Goal: Task Accomplishment & Management: Use online tool/utility

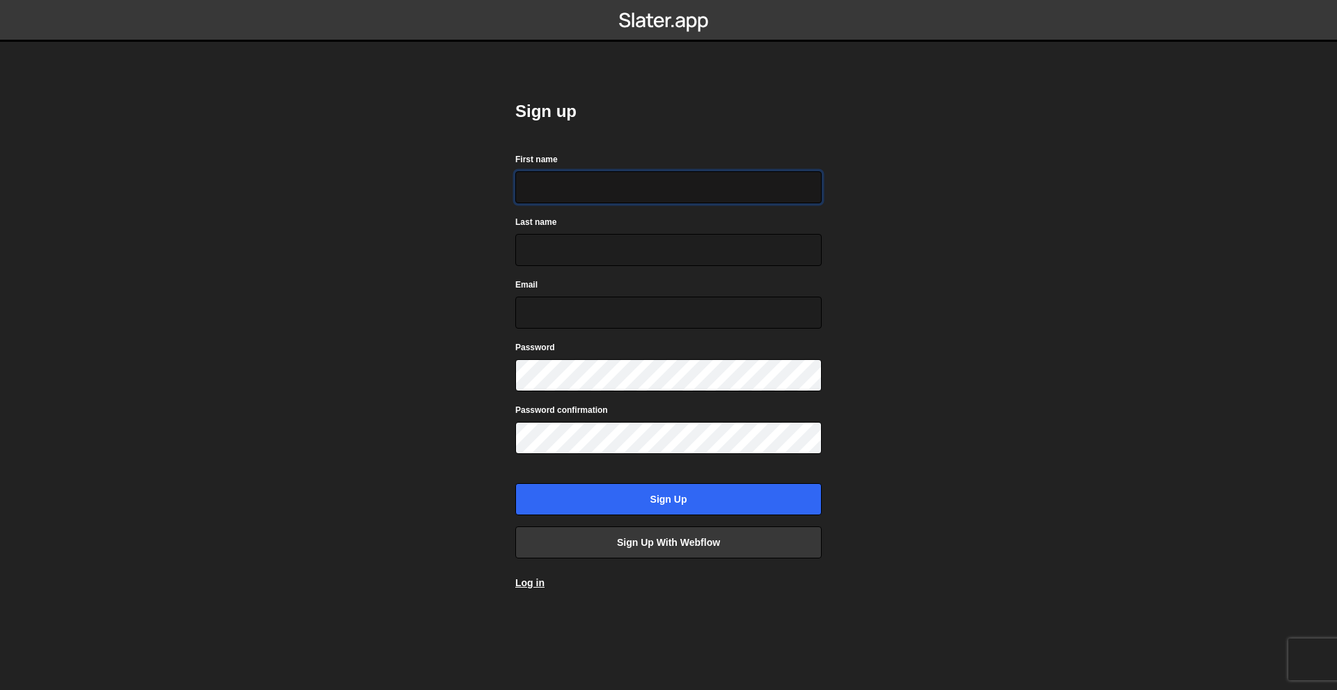
click at [591, 191] on input "First name" at bounding box center [668, 187] width 306 height 32
type input "Paul"
click at [648, 256] on input "Last name" at bounding box center [668, 250] width 306 height 32
type input "Martin"
click at [604, 299] on input "Email" at bounding box center [668, 313] width 306 height 32
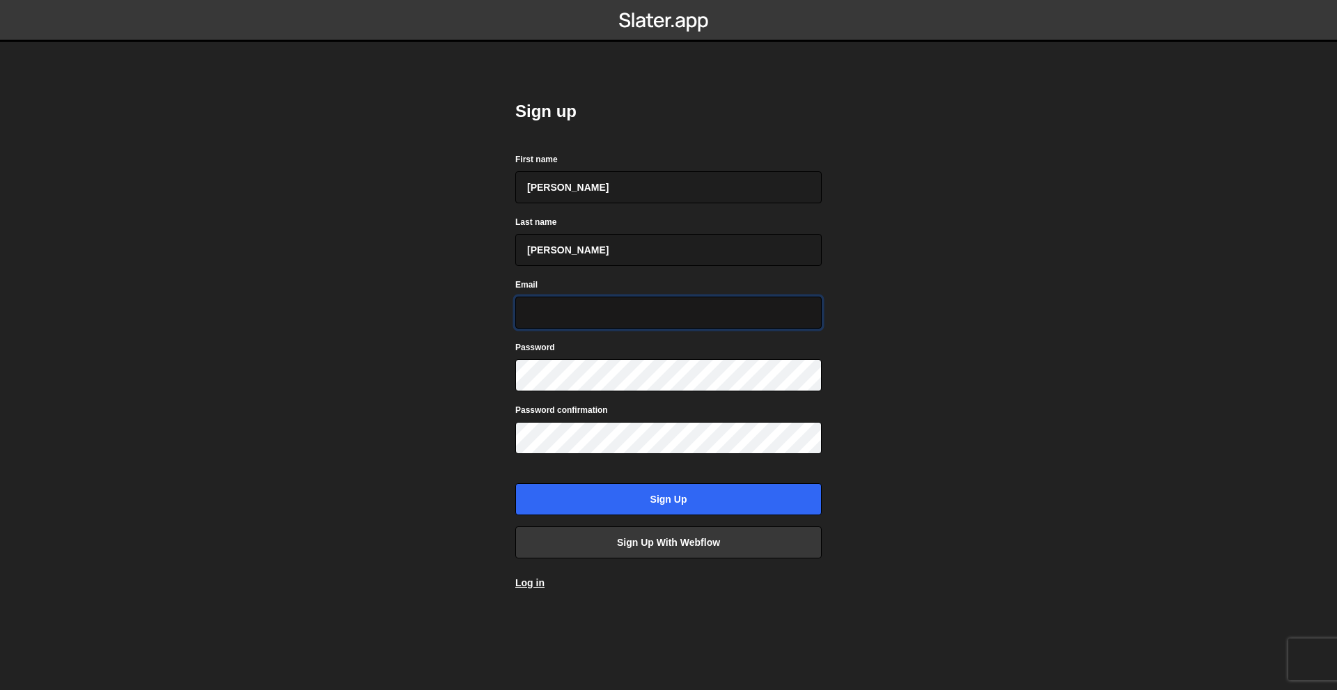
type input "soso944442@gmail.com"
click at [607, 396] on form "First name Paul Last name Martin Email soso944442@gmail.com Password Password c…" at bounding box center [668, 333] width 306 height 363
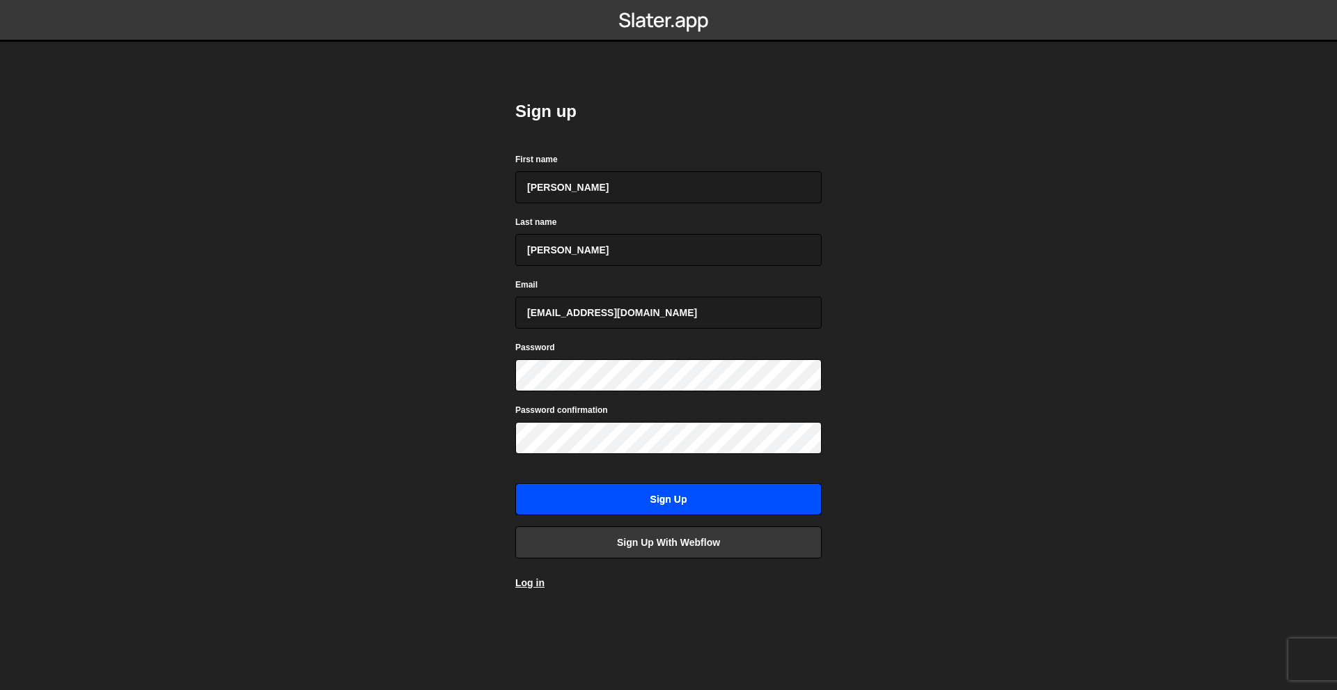
click at [699, 498] on input "Sign up" at bounding box center [668, 499] width 306 height 32
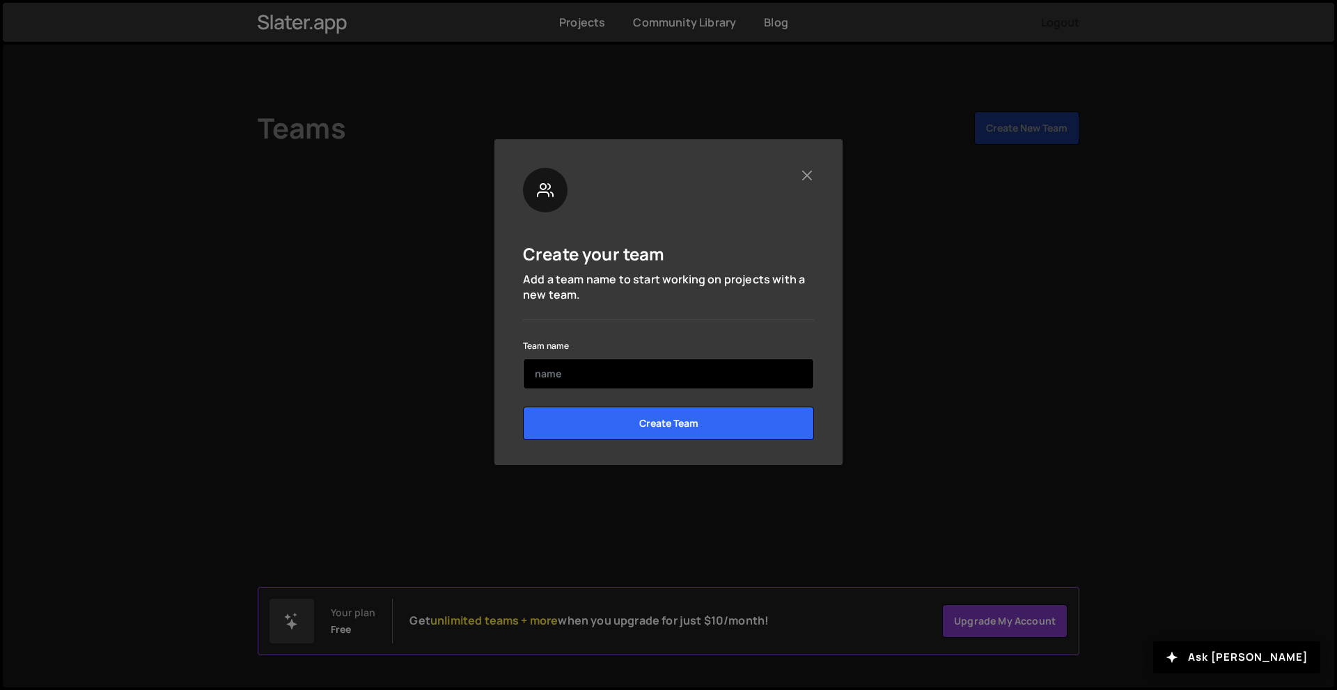
click at [579, 363] on input "text" at bounding box center [668, 374] width 291 height 31
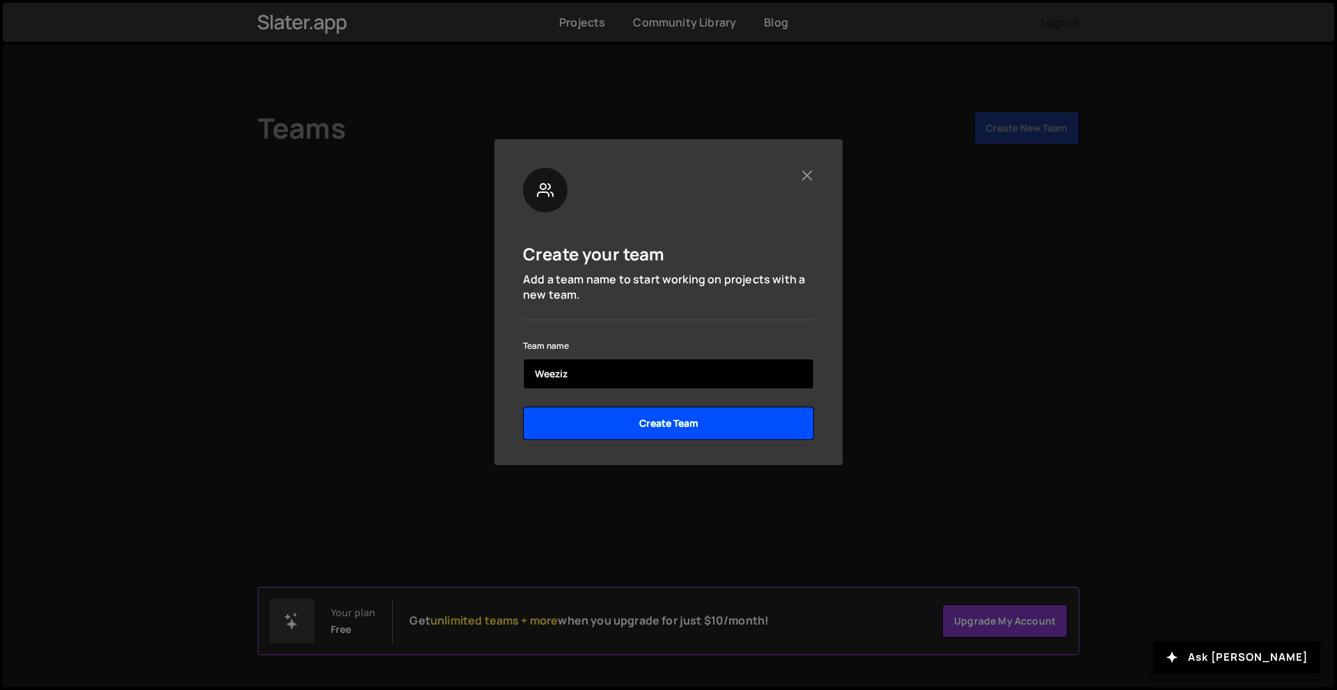
type input "Weeziz"
click at [694, 439] on input "Create Team" at bounding box center [668, 423] width 291 height 33
click at [702, 424] on input "Create Team" at bounding box center [668, 423] width 291 height 33
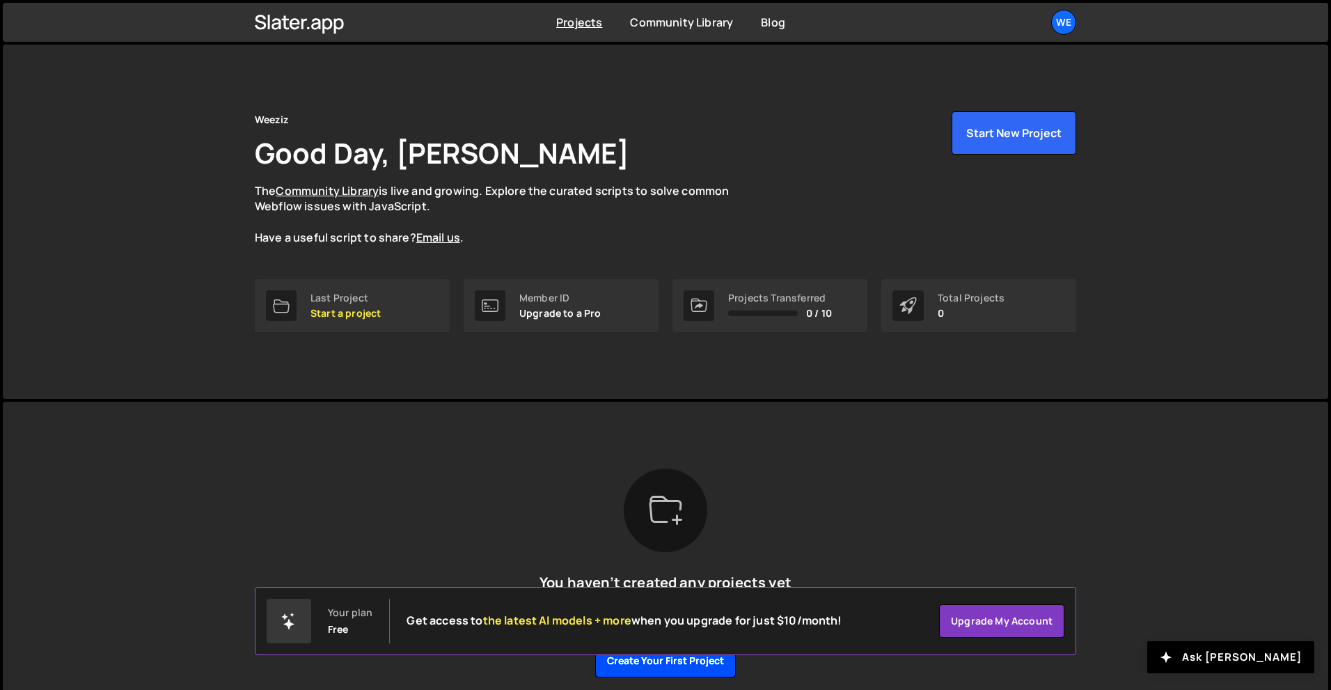
click at [682, 670] on button "Create your first project" at bounding box center [665, 660] width 141 height 33
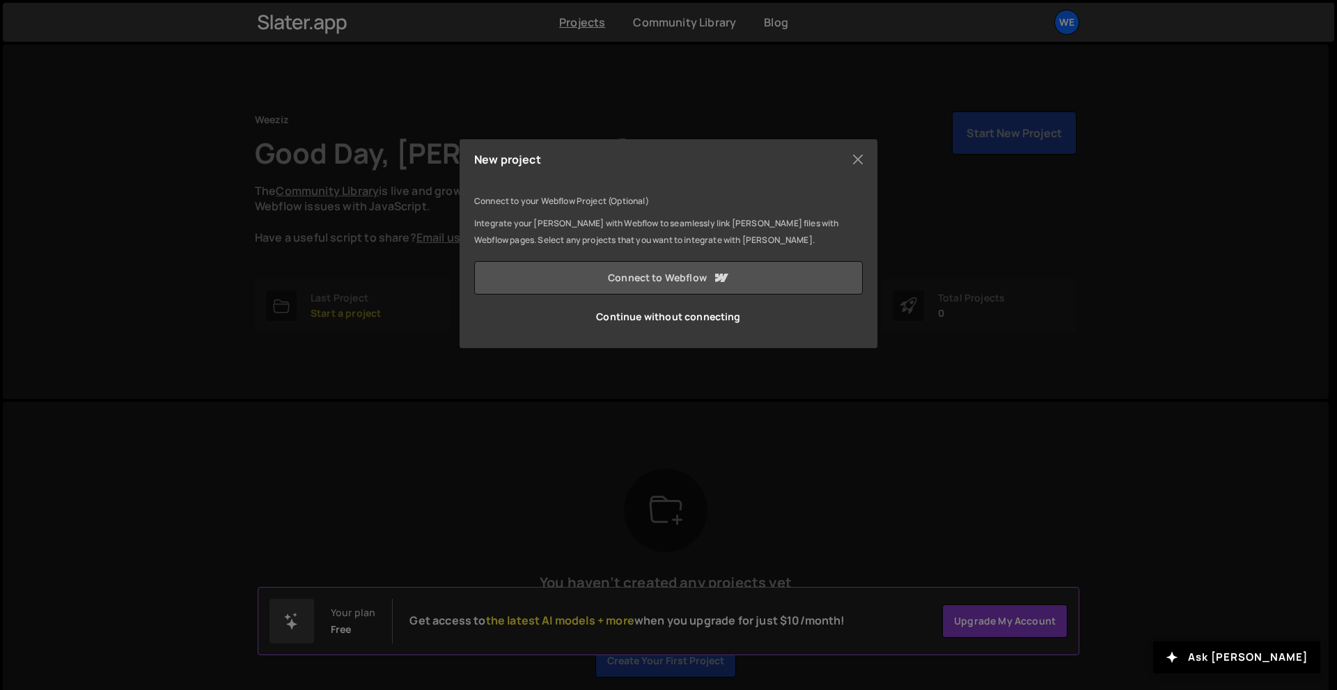
click at [733, 276] on link "Connect to Webflow" at bounding box center [668, 277] width 389 height 33
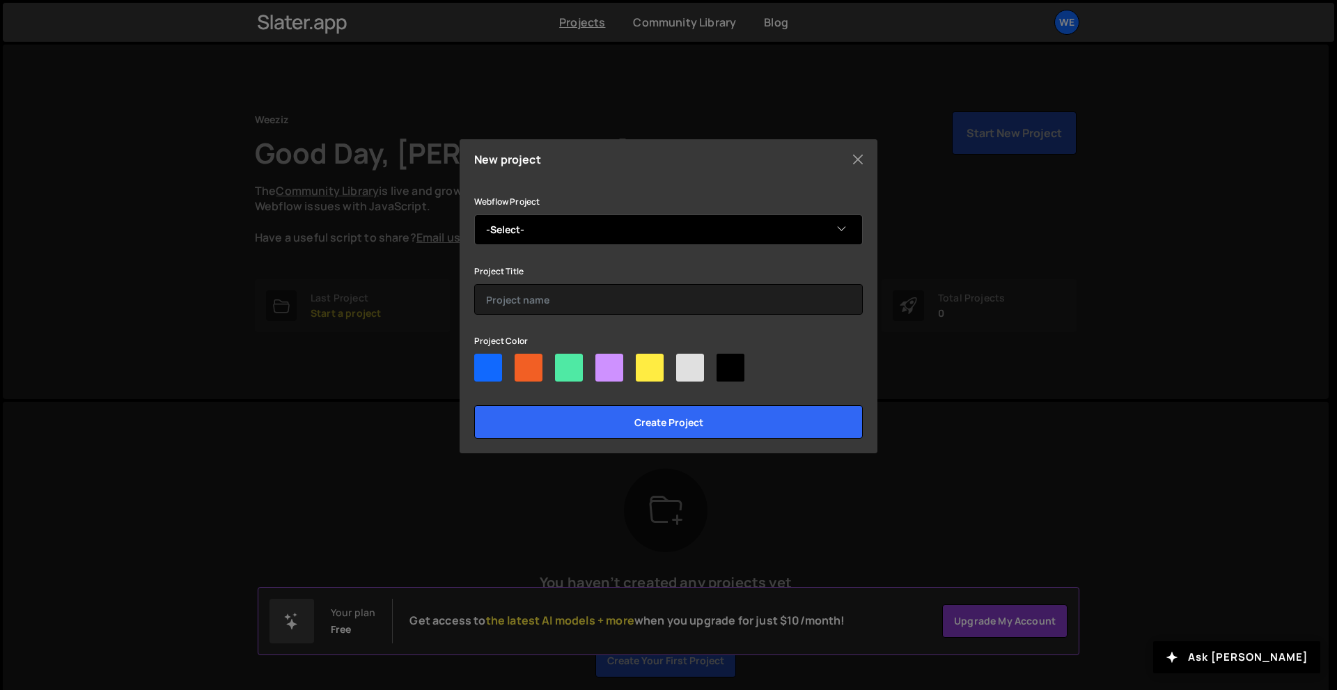
click at [614, 235] on select "-Select- TEST" at bounding box center [668, 229] width 389 height 31
select select "68ea19a85da23db46148495d"
click at [474, 214] on select "-Select- TEST" at bounding box center [668, 229] width 389 height 31
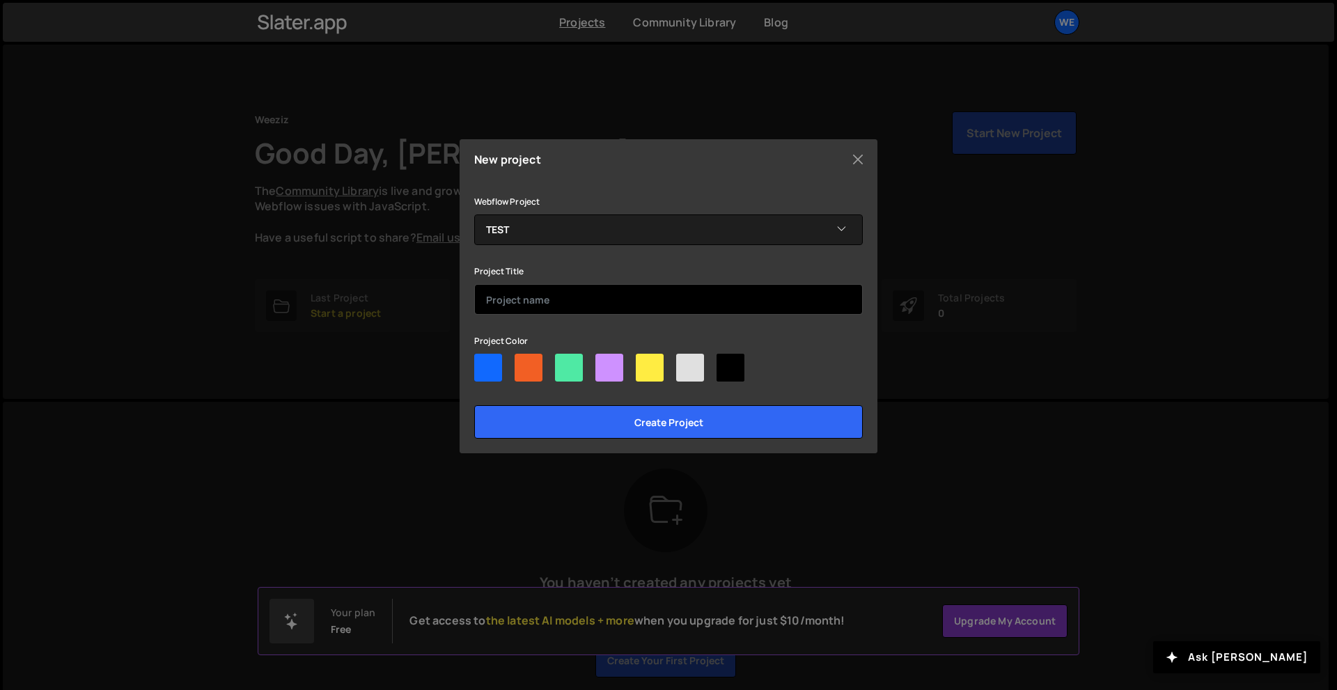
click at [584, 309] on input "text" at bounding box center [668, 299] width 389 height 31
type input "TEST"
click at [803, 377] on div at bounding box center [668, 370] width 389 height 33
click at [494, 368] on div at bounding box center [488, 368] width 28 height 28
click at [483, 363] on input"] "radio" at bounding box center [478, 358] width 9 height 9
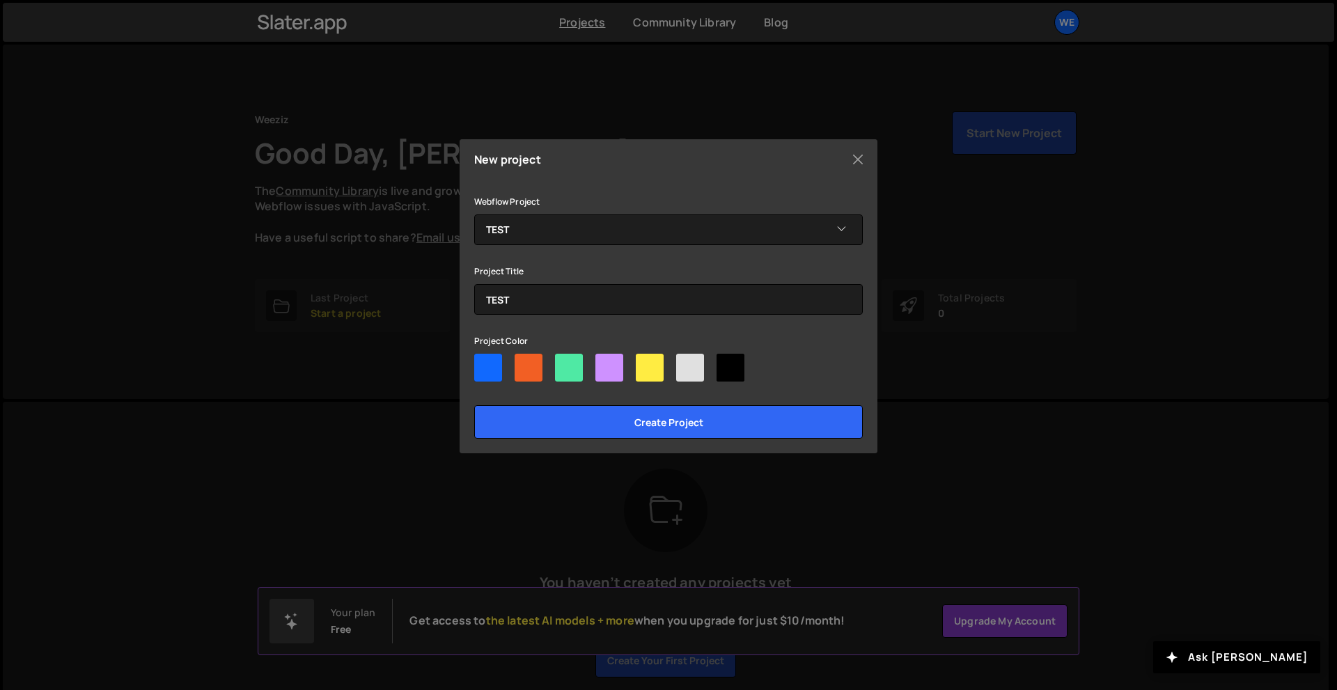
radio input"] "true"
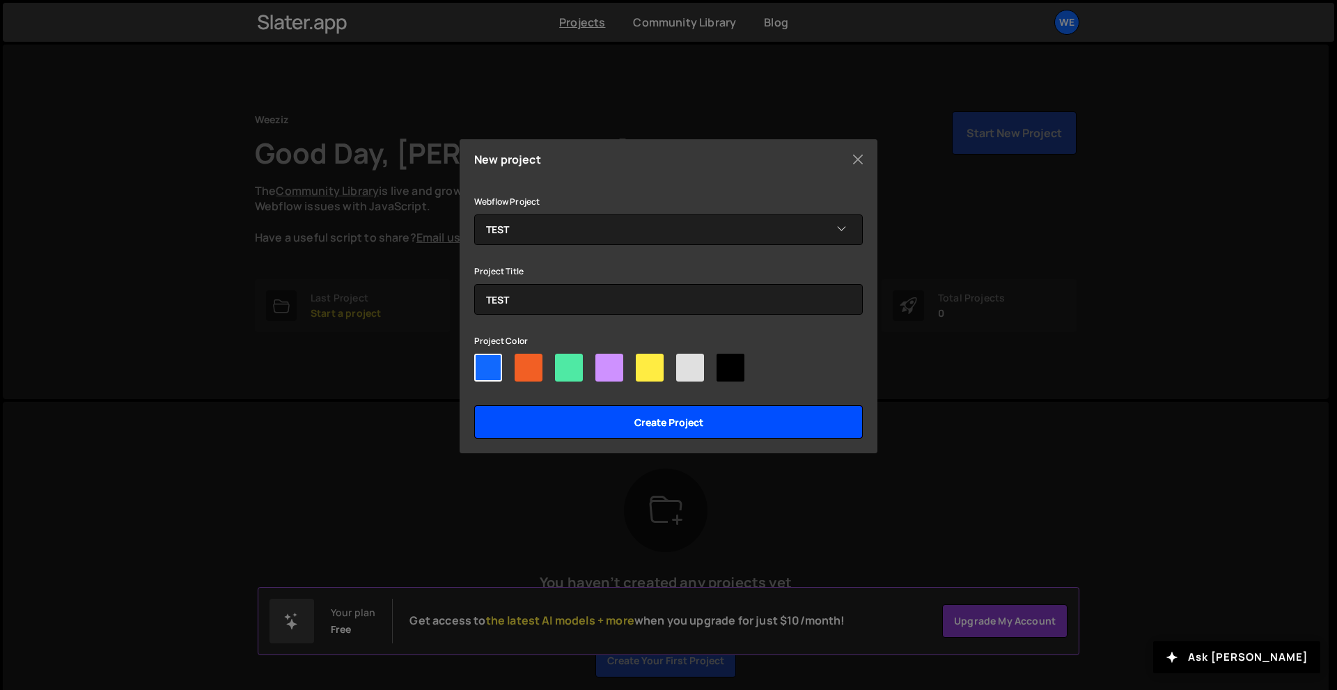
click at [645, 419] on input "Create project" at bounding box center [668, 421] width 389 height 33
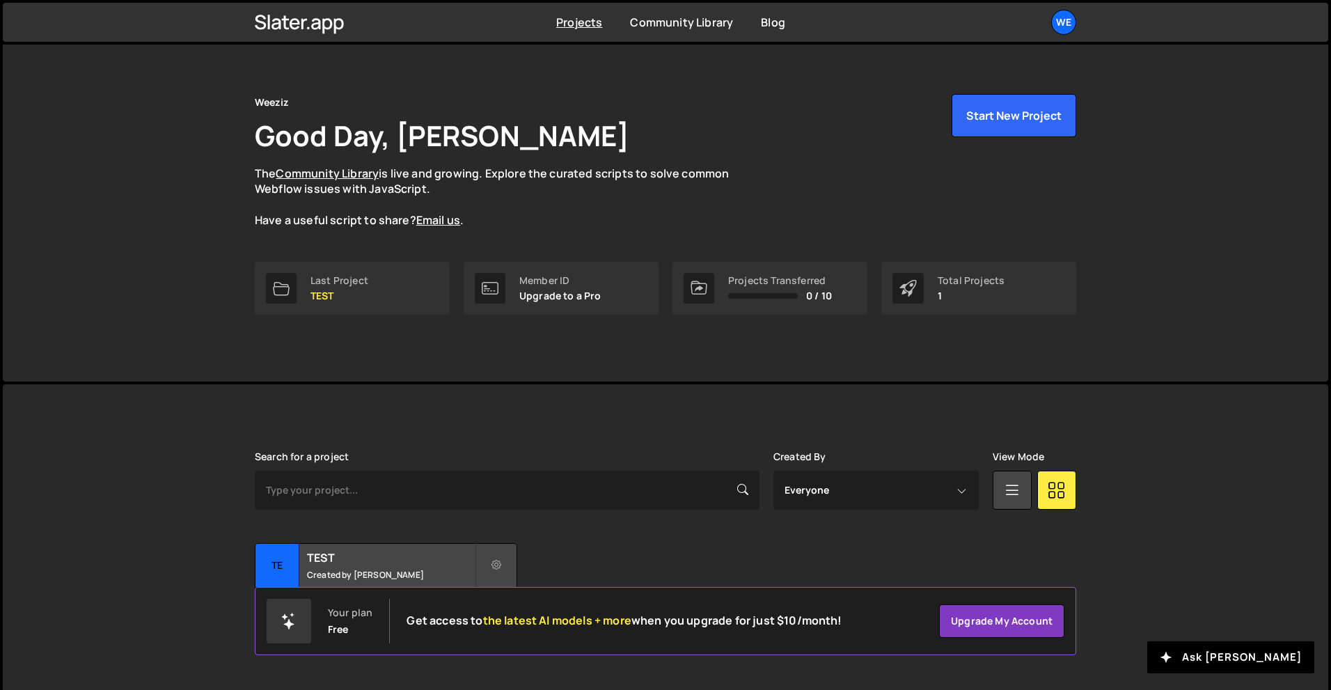
scroll to position [27, 0]
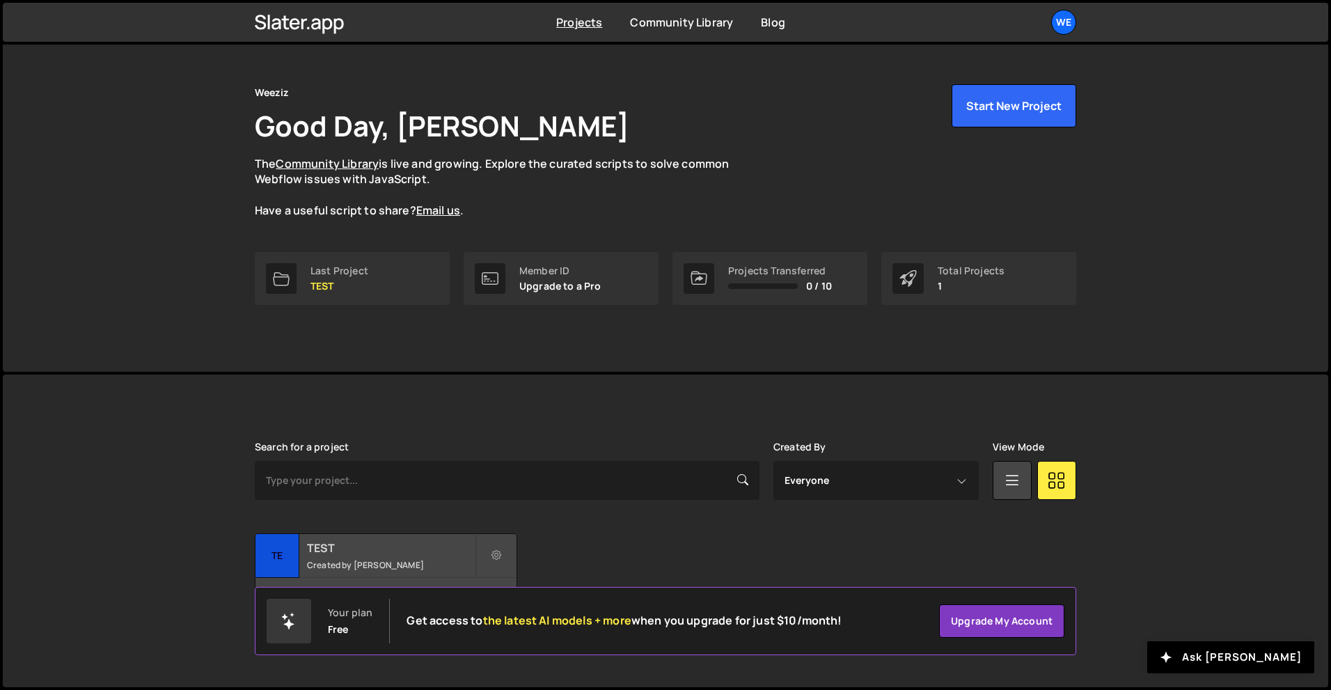
click at [389, 541] on h2 "TEST" at bounding box center [391, 547] width 168 height 15
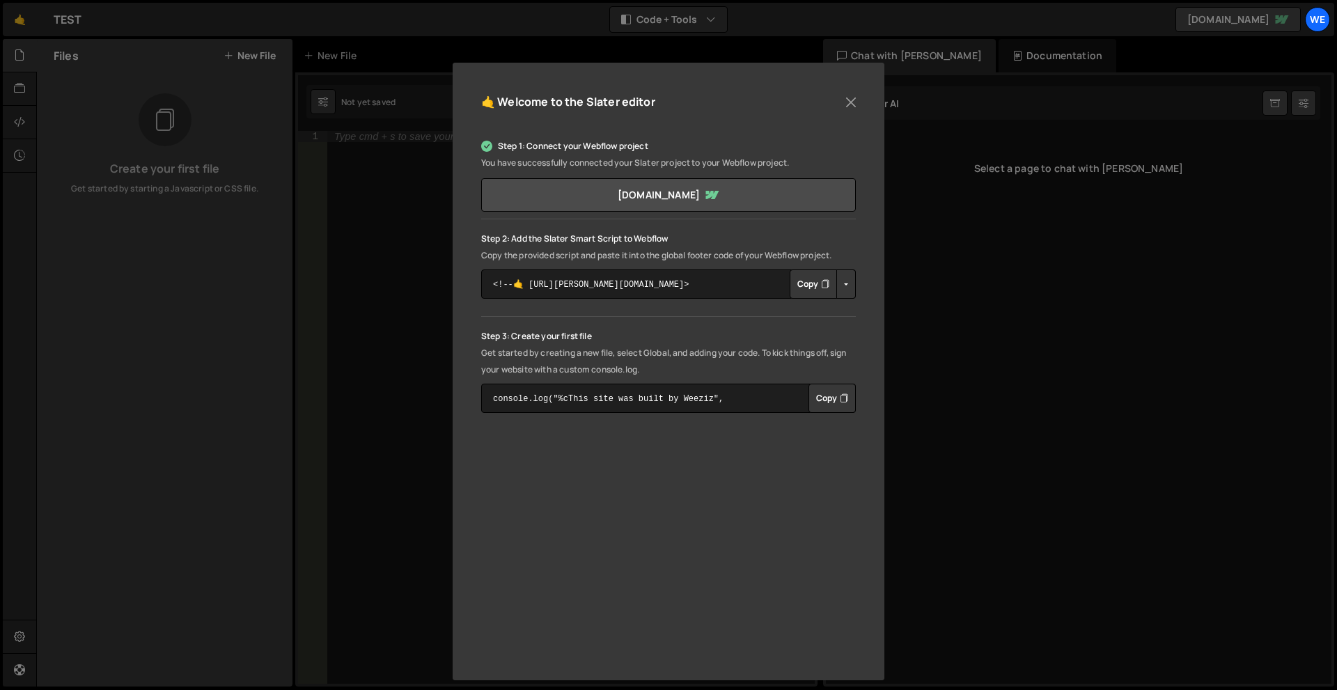
scroll to position [103, 0]
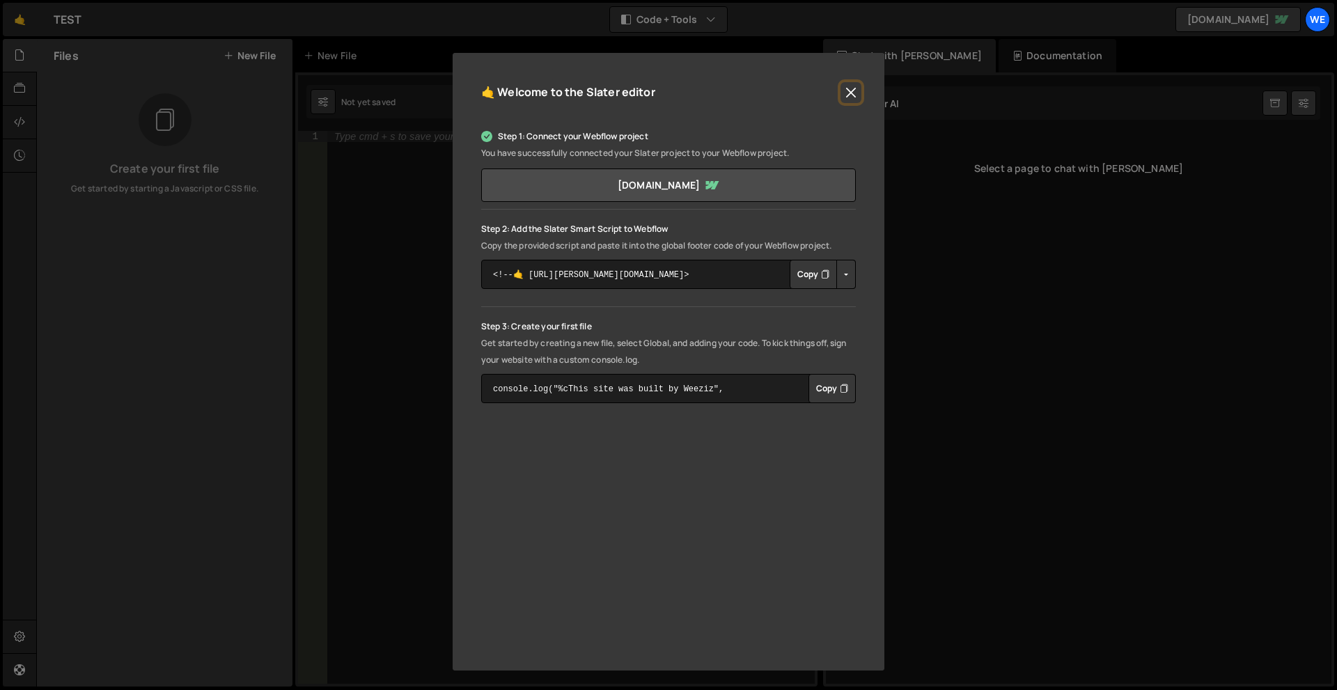
click at [843, 91] on button "Close" at bounding box center [850, 92] width 21 height 21
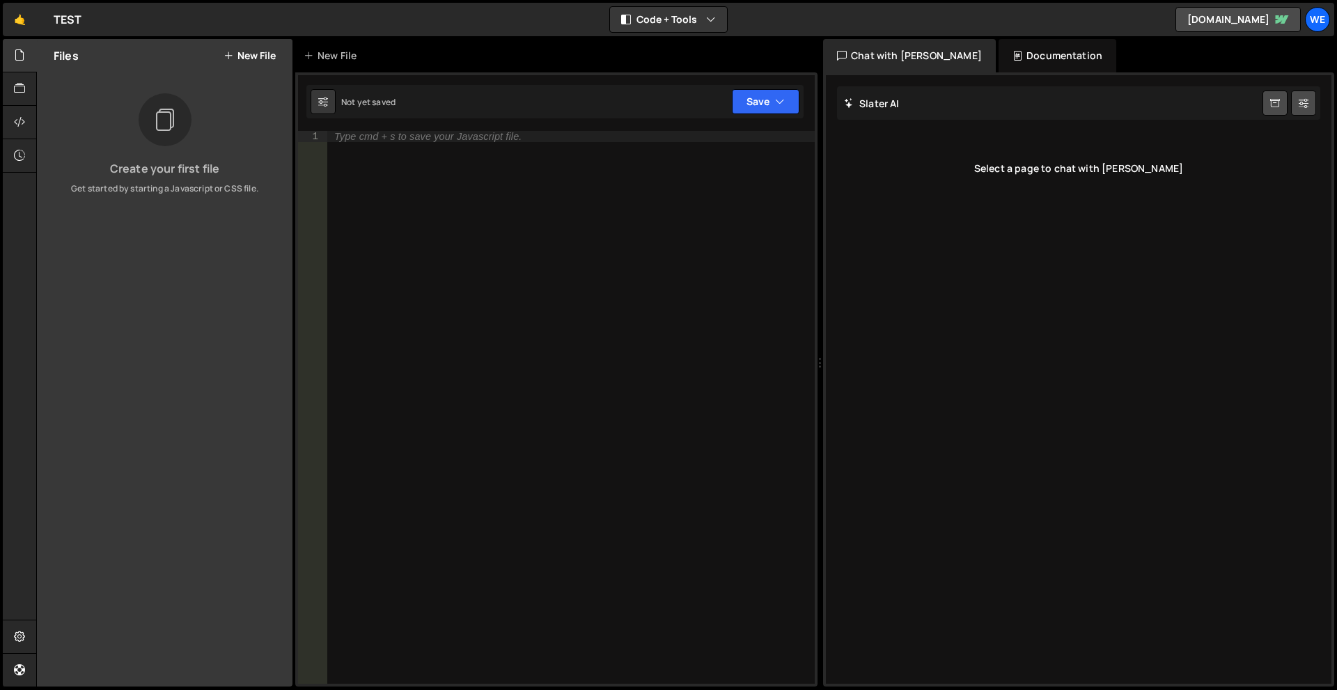
click at [260, 57] on button "New File" at bounding box center [250, 55] width 52 height 11
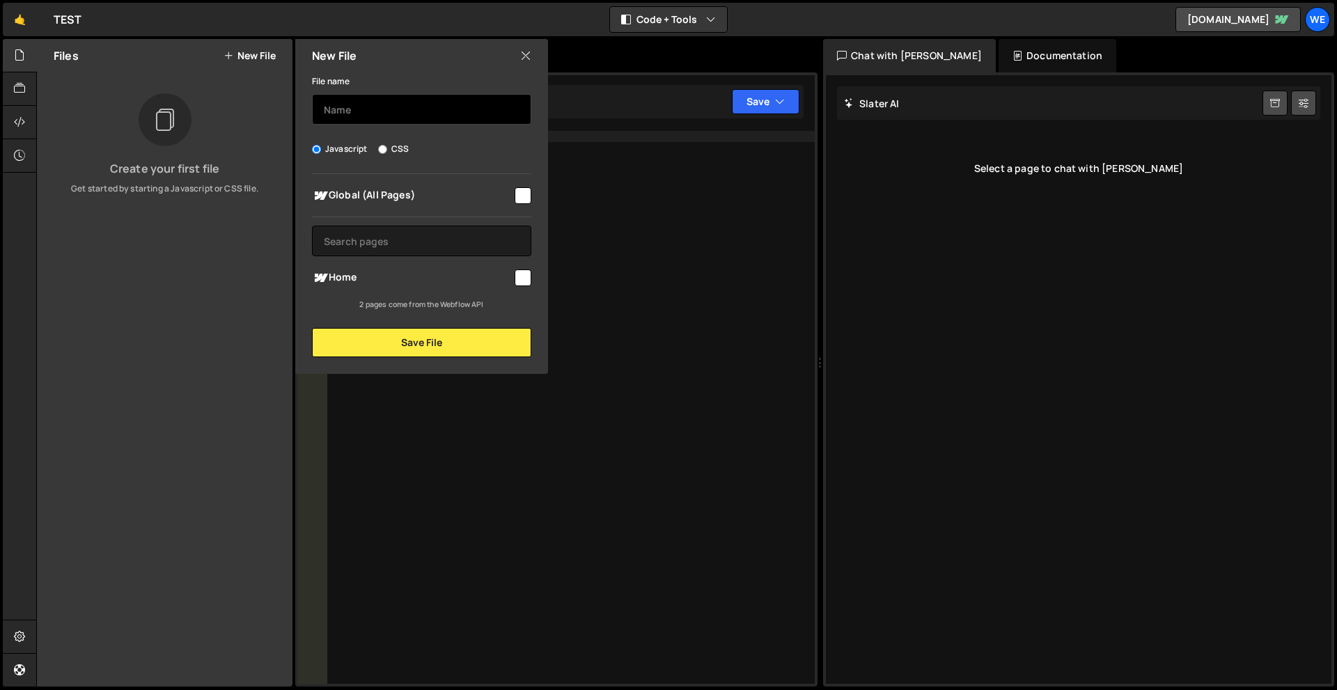
click at [364, 104] on input "text" at bounding box center [421, 109] width 219 height 31
type input "H"
type input "home"
click at [388, 146] on label "CSS" at bounding box center [393, 149] width 31 height 14
click at [387, 146] on input "CSS" at bounding box center [382, 149] width 9 height 9
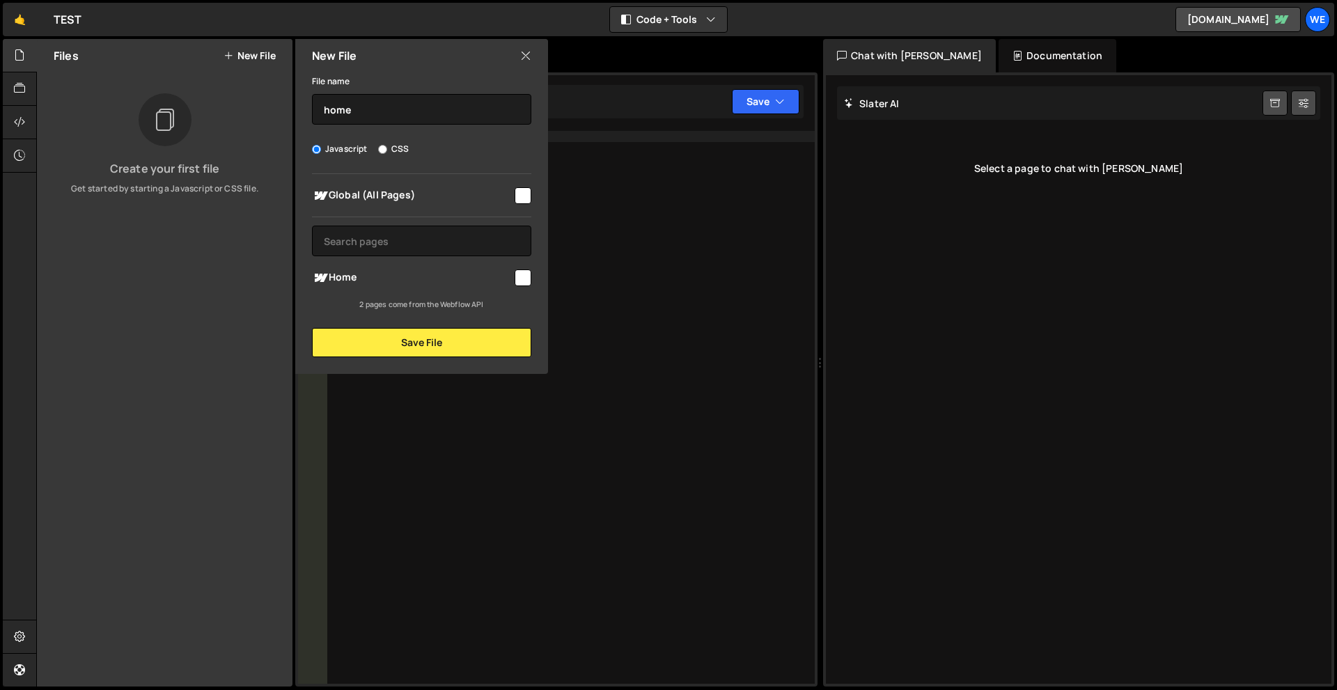
radio input "true"
click at [314, 151] on input "Javascript" at bounding box center [316, 149] width 9 height 9
radio input "true"
click at [521, 280] on input "checkbox" at bounding box center [523, 277] width 17 height 17
checkbox input "true"
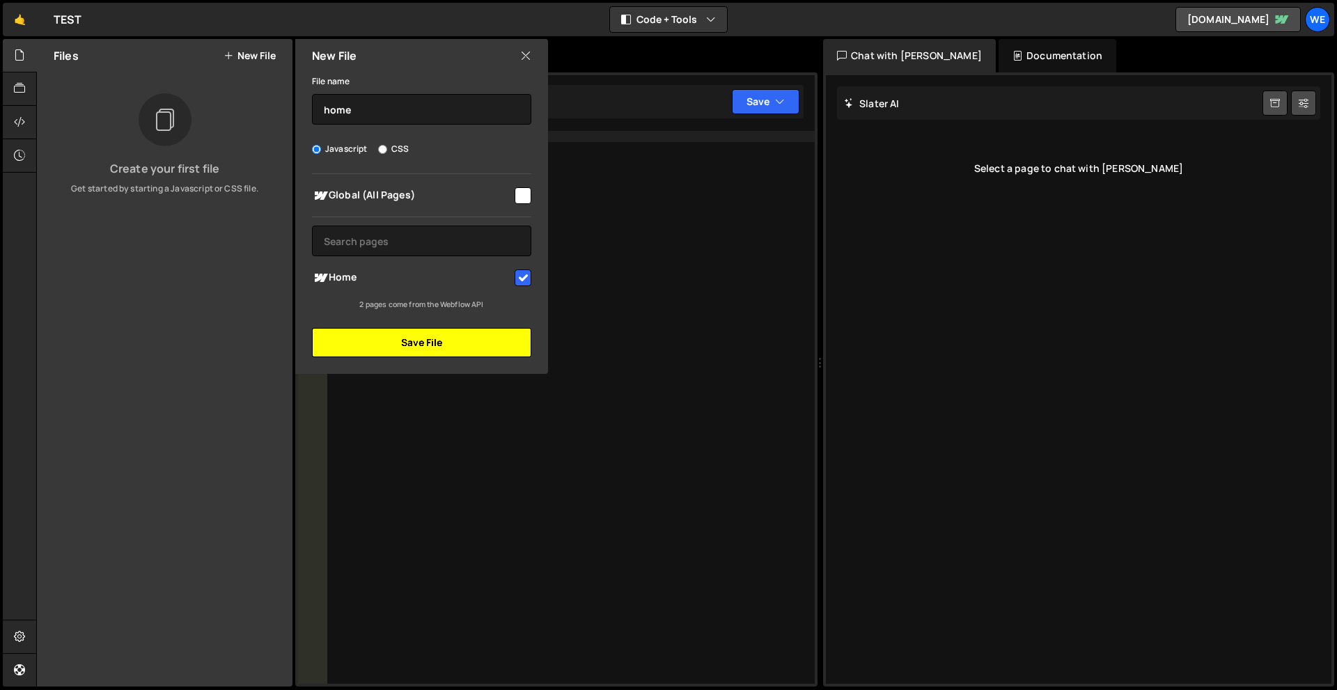
click at [418, 341] on button "Save File" at bounding box center [421, 342] width 219 height 29
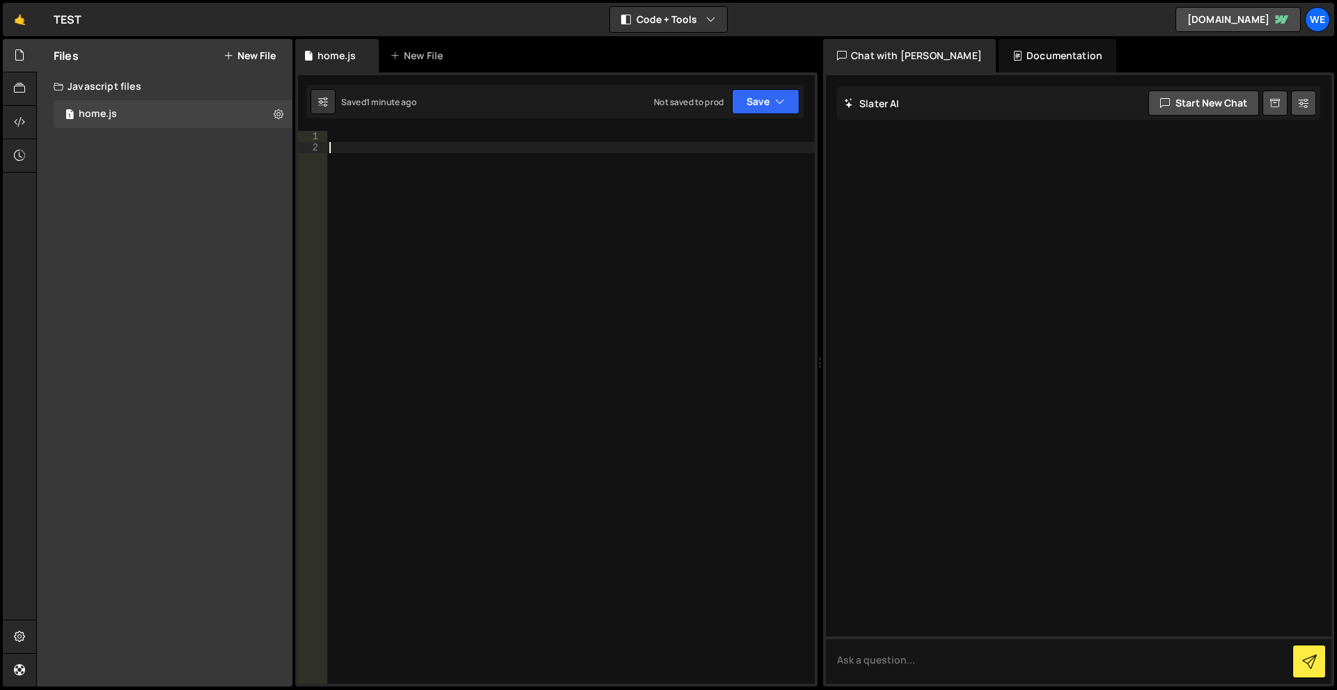
click at [423, 149] on div at bounding box center [571, 418] width 488 height 575
click at [419, 136] on div at bounding box center [571, 418] width 488 height 575
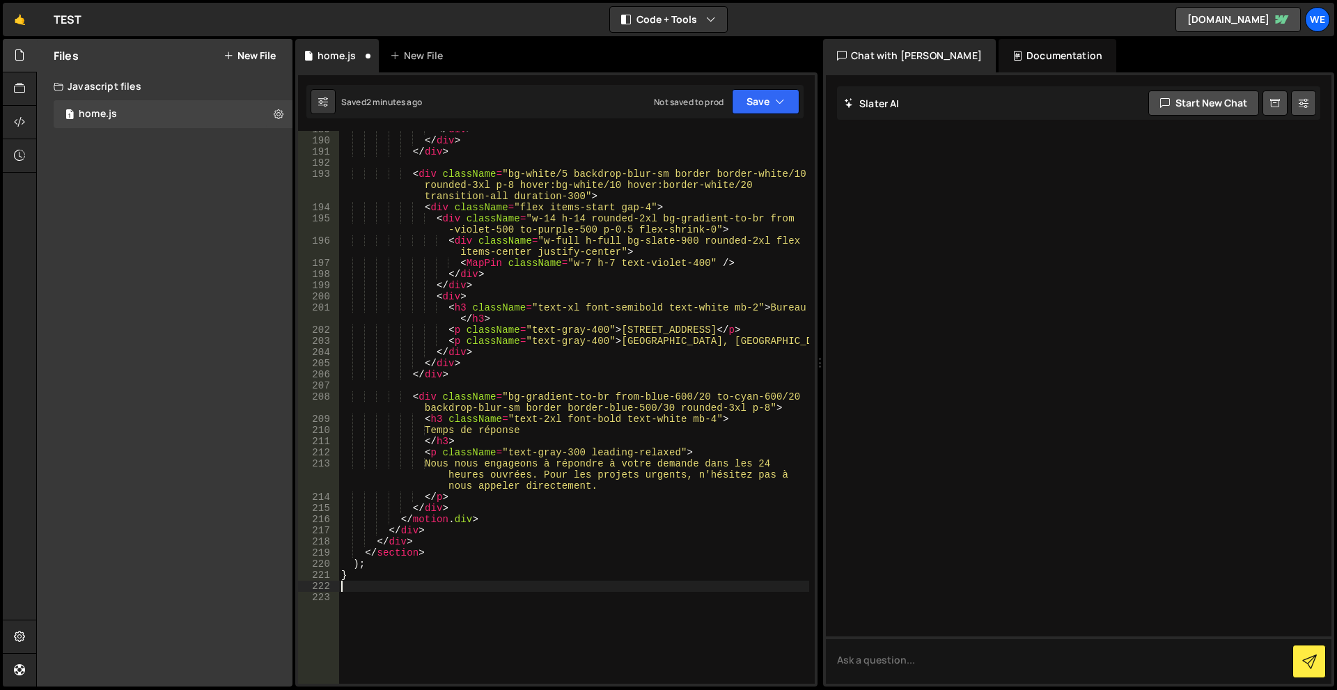
scroll to position [2695, 0]
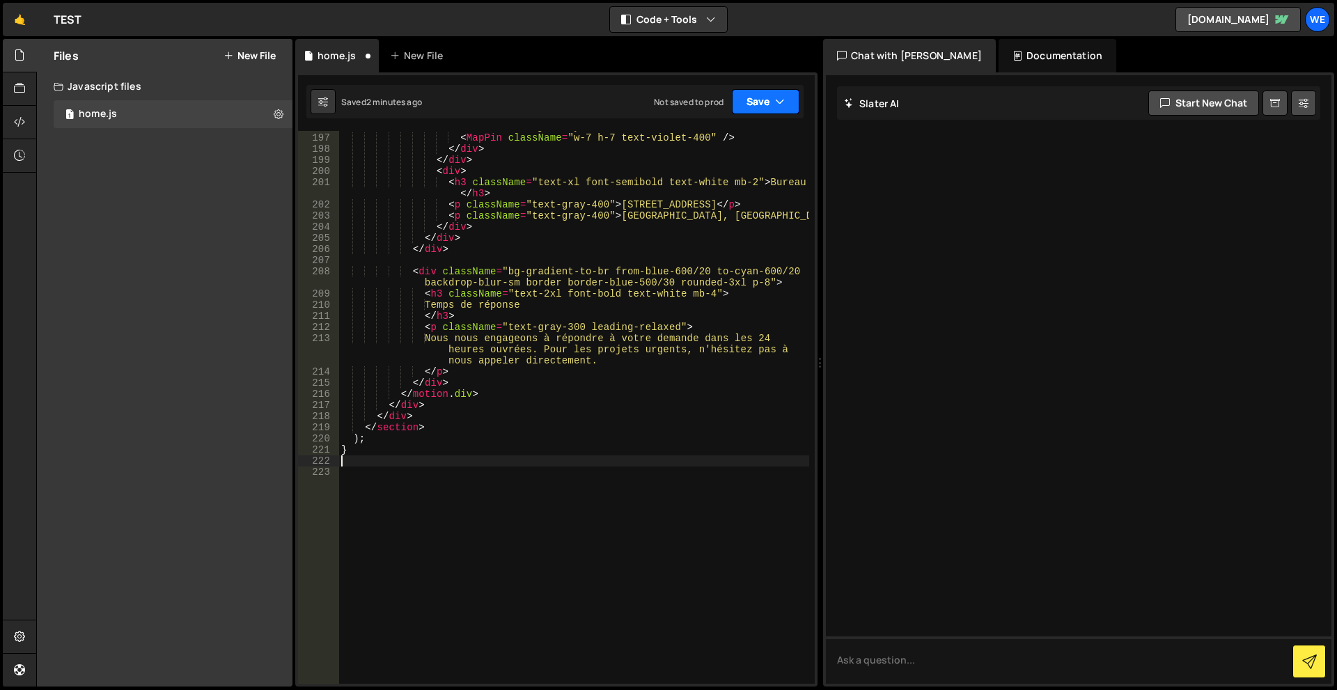
click at [762, 101] on button "Save" at bounding box center [766, 101] width 68 height 25
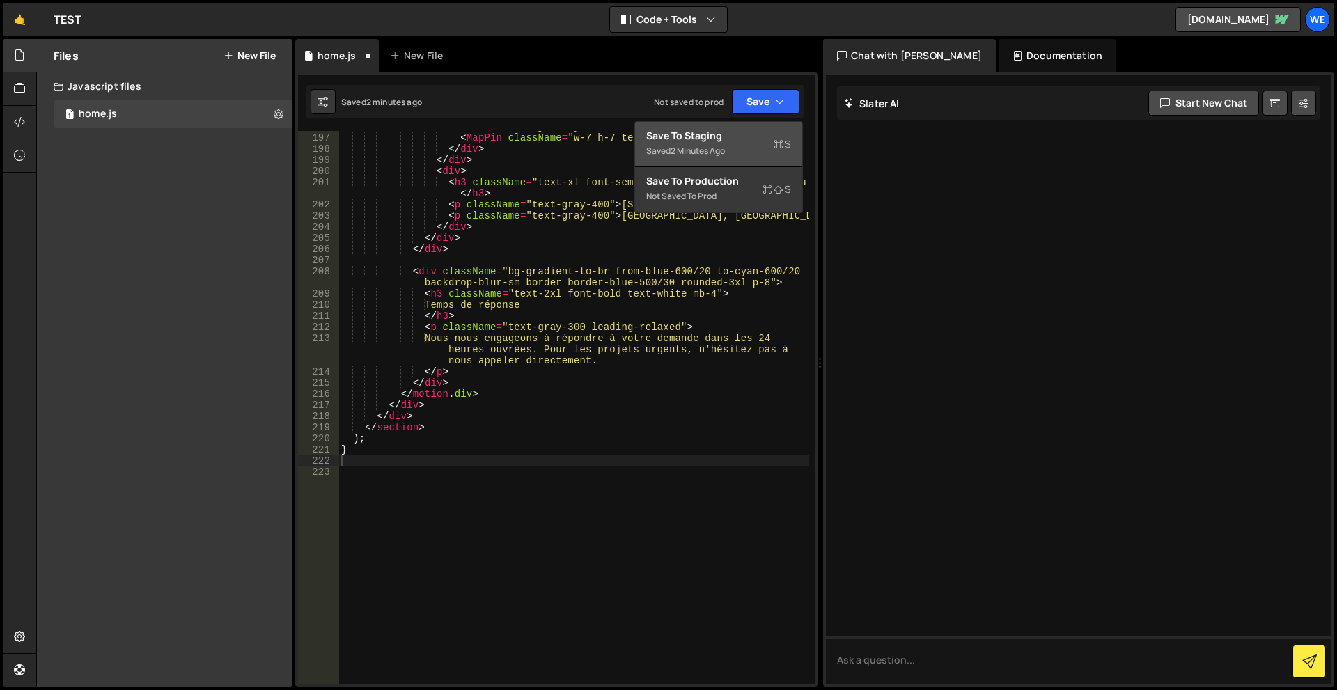
click at [712, 151] on div "2 minutes ago" at bounding box center [698, 151] width 54 height 12
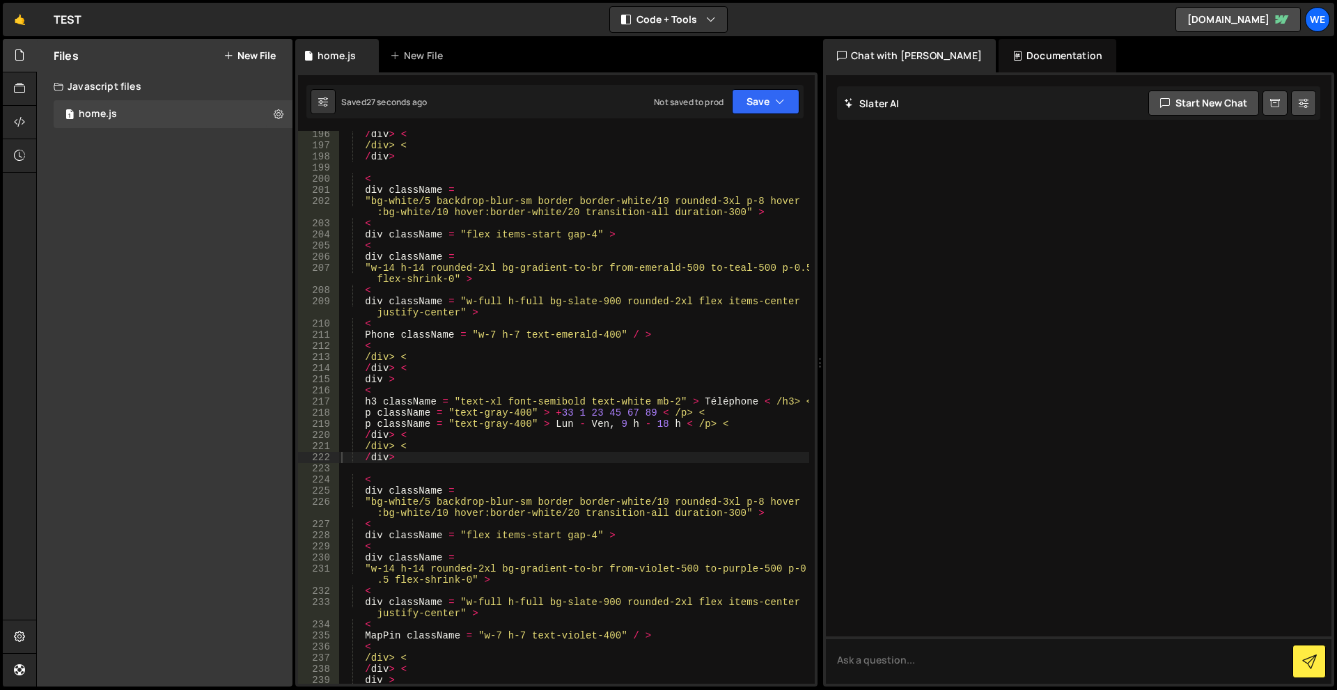
scroll to position [2576, 0]
click at [24, 122] on icon at bounding box center [19, 121] width 11 height 15
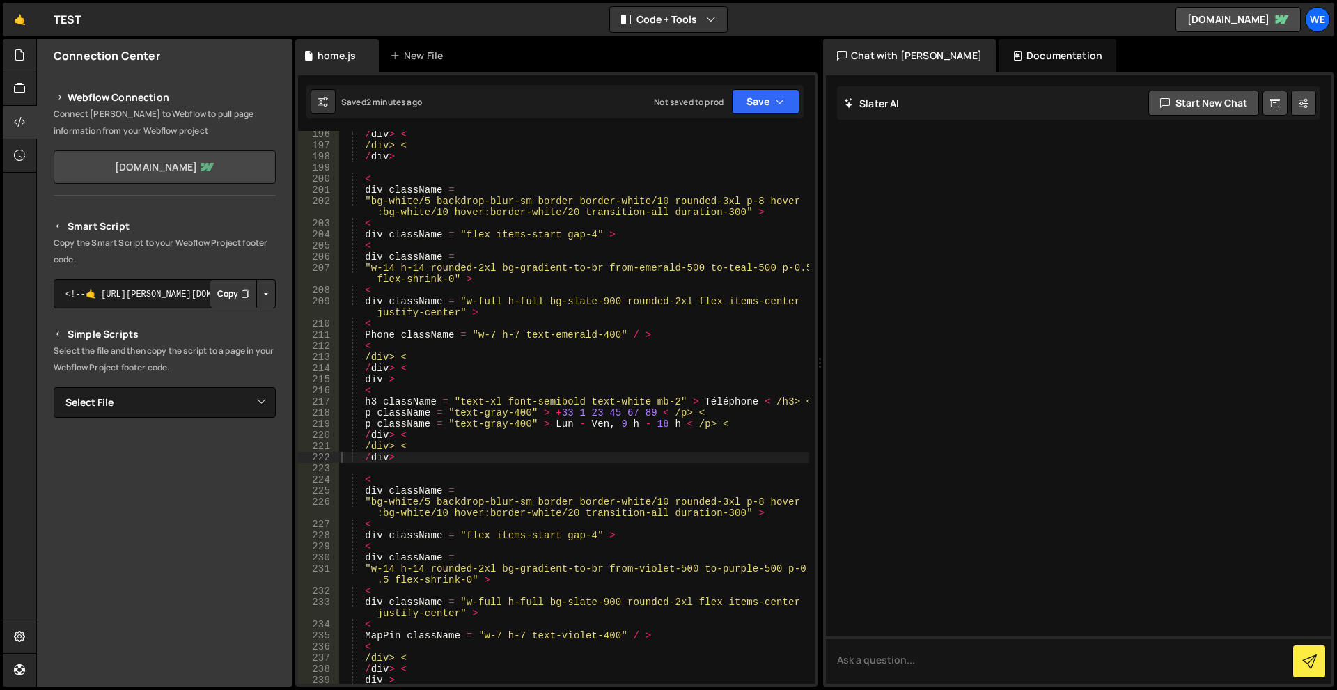
click at [198, 160] on link "test-1a6ca8.webflow.io" at bounding box center [165, 166] width 222 height 33
click at [779, 108] on button "Save" at bounding box center [766, 101] width 68 height 25
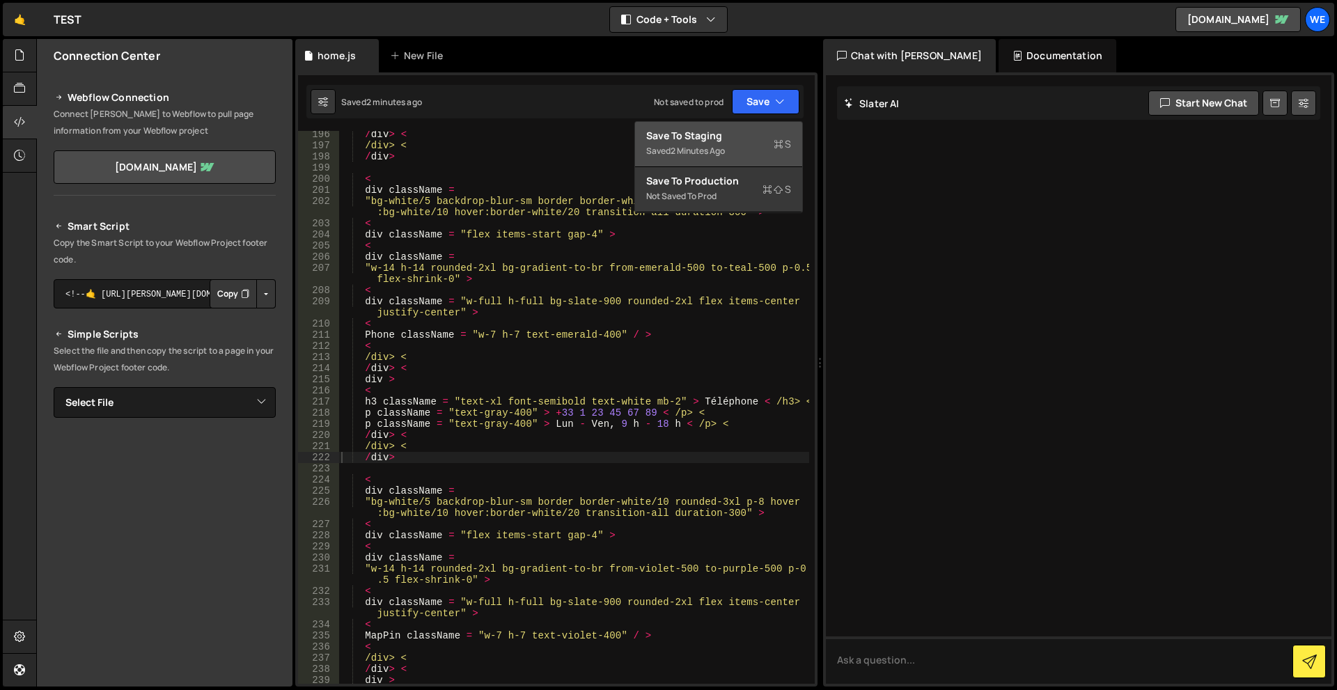
click at [1, 93] on div "Hold on a sec... Are you certain you wish to leave this page? Any changes you'v…" at bounding box center [668, 345] width 1337 height 690
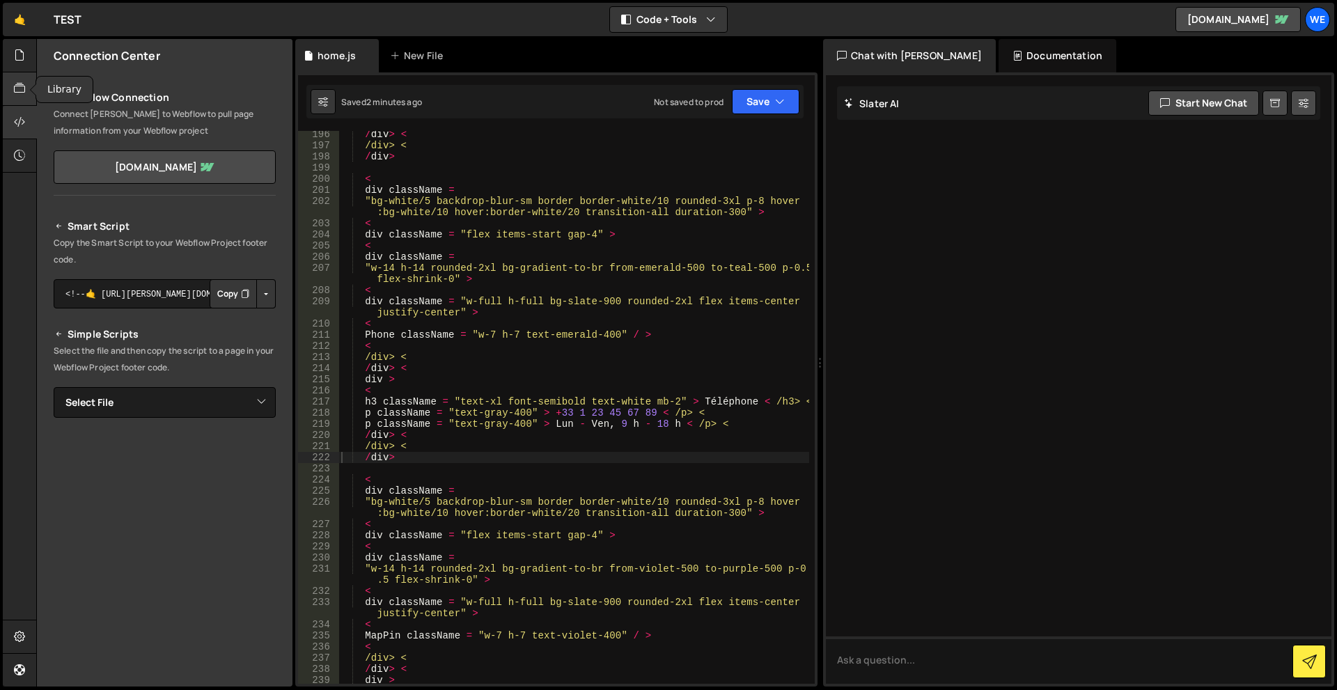
click at [12, 96] on div at bounding box center [20, 88] width 34 height 33
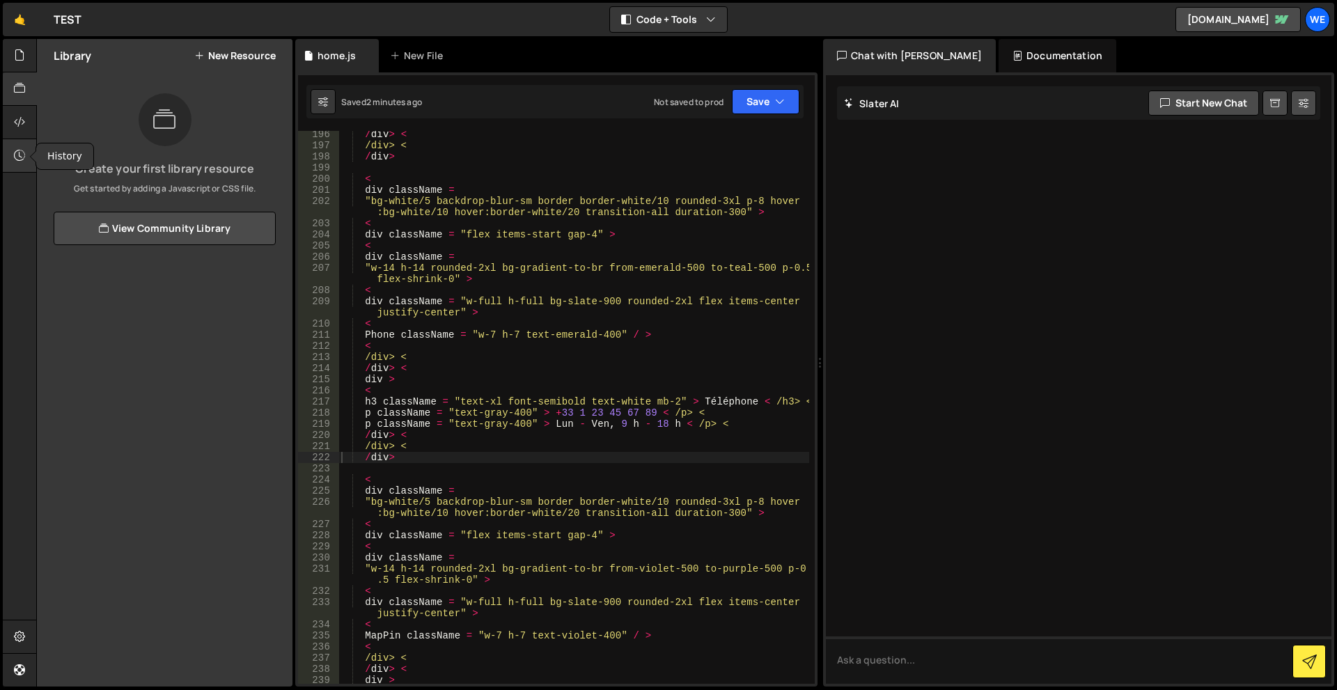
click at [17, 156] on icon at bounding box center [19, 155] width 11 height 15
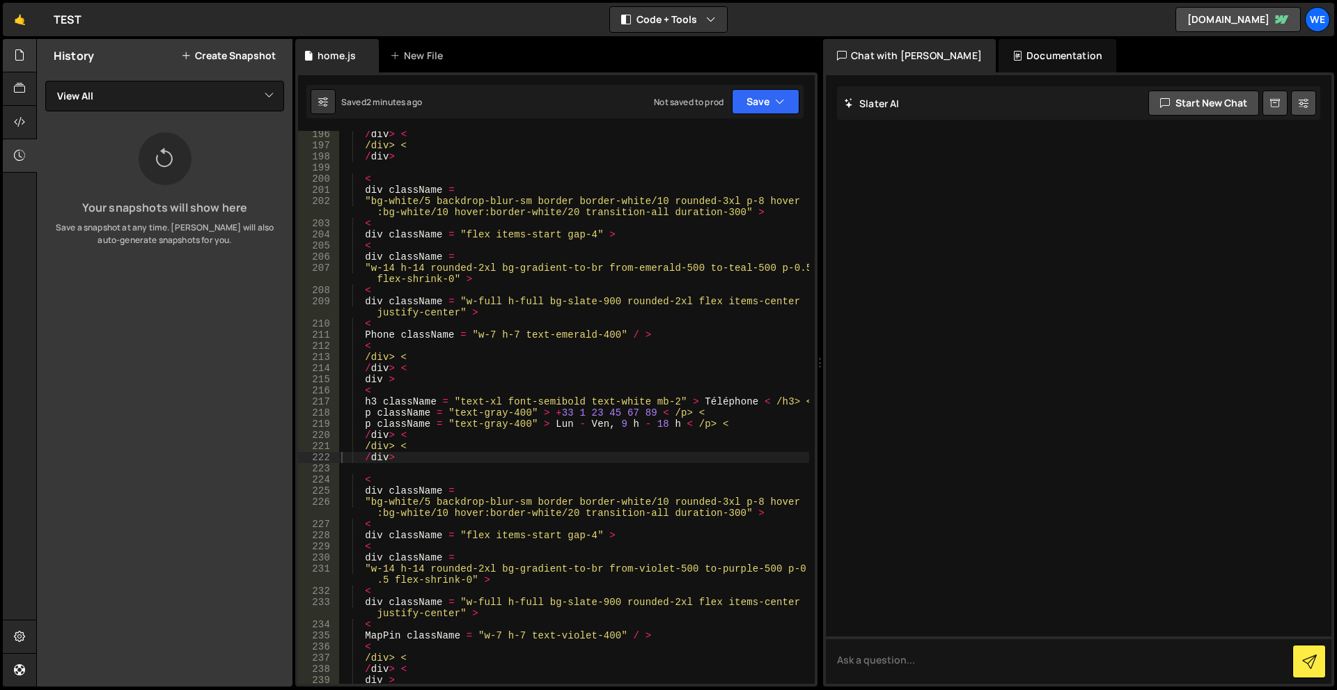
click at [30, 56] on div "Files" at bounding box center [19, 106] width 33 height 134
click at [10, 54] on div at bounding box center [20, 55] width 34 height 33
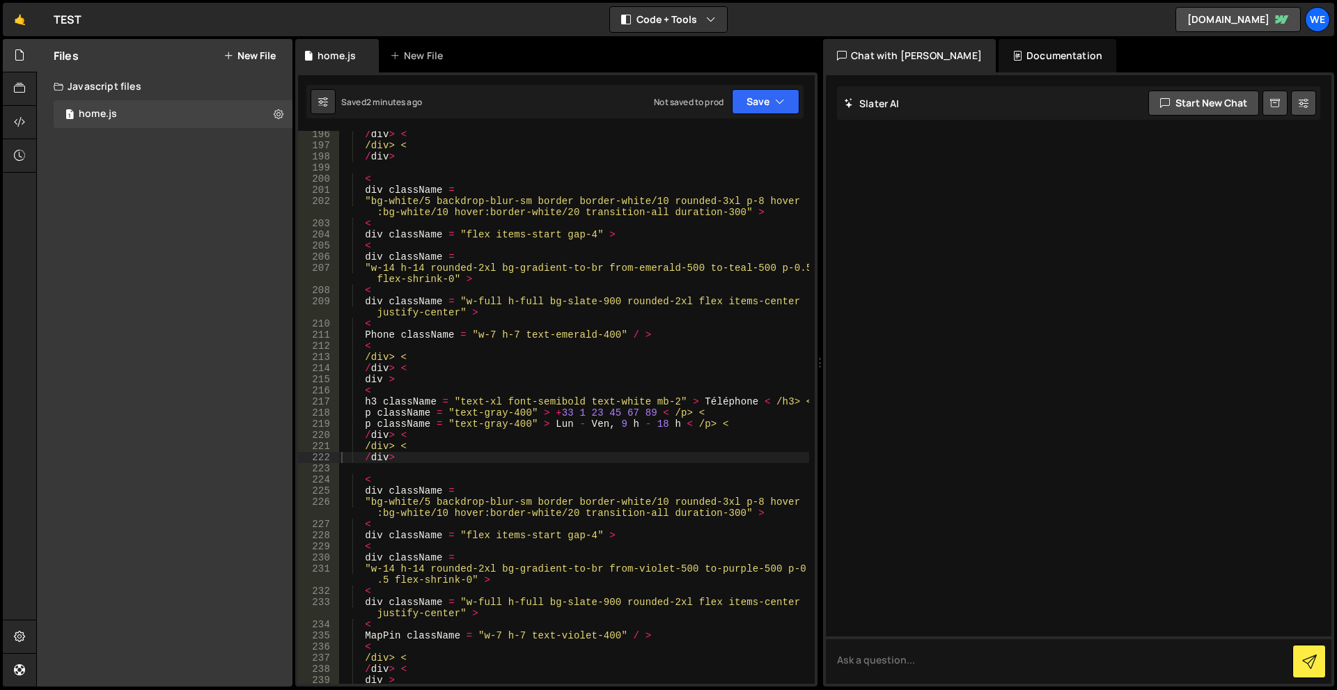
click at [107, 183] on div "Files New File Create your first file Get started by starting a Javascript or C…" at bounding box center [165, 363] width 256 height 648
